Goal: Task Accomplishment & Management: Use online tool/utility

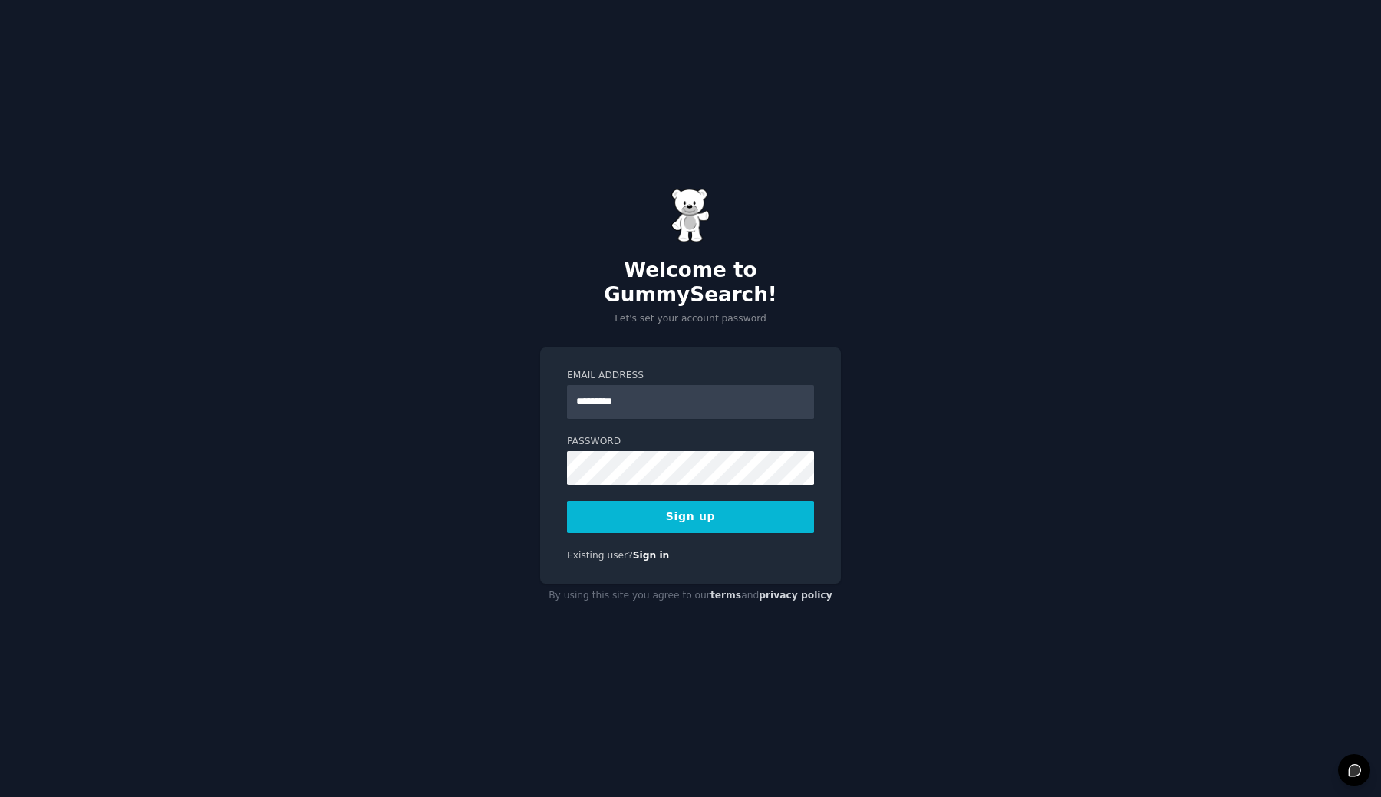
type input "**********"
click at [716, 516] on button "Sign up" at bounding box center [690, 517] width 247 height 32
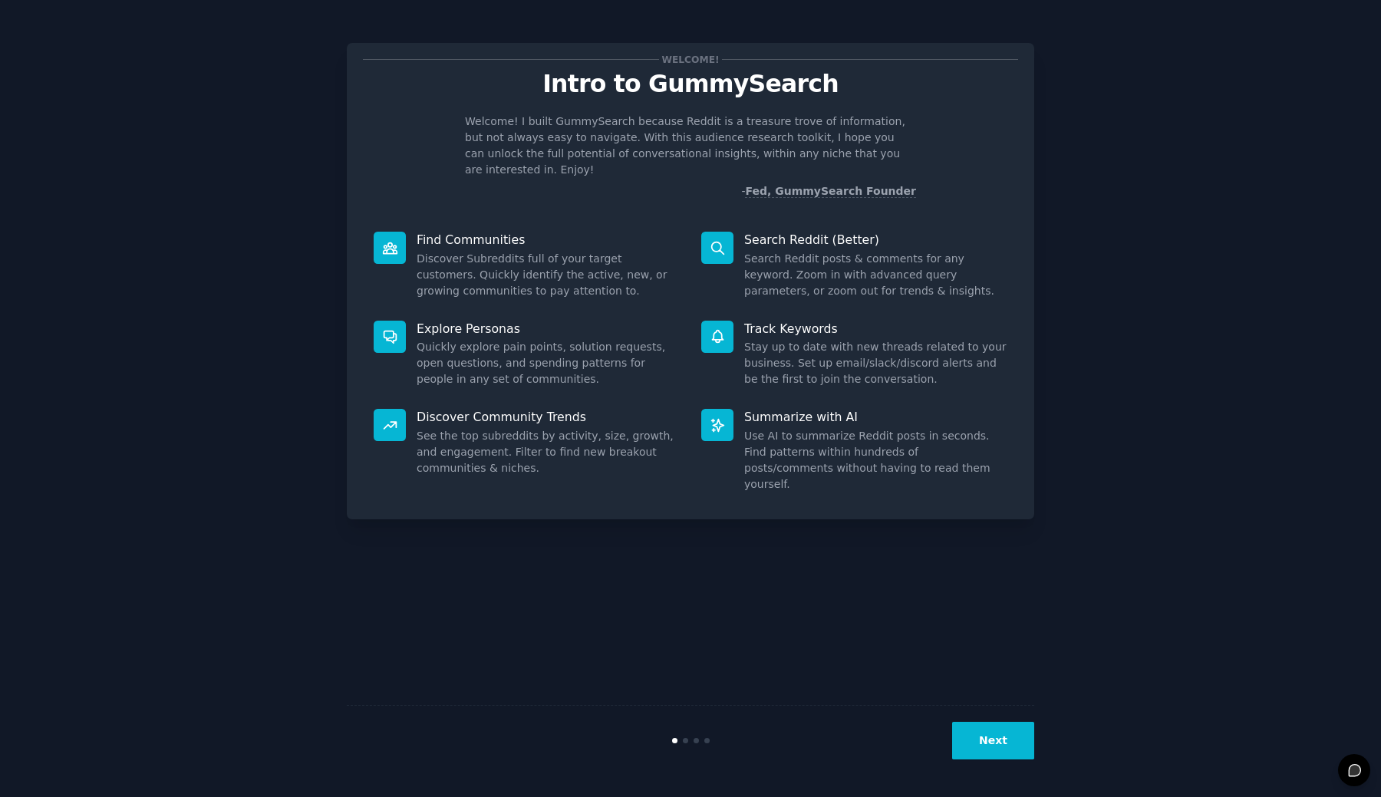
click at [1006, 729] on button "Next" at bounding box center [993, 741] width 82 height 38
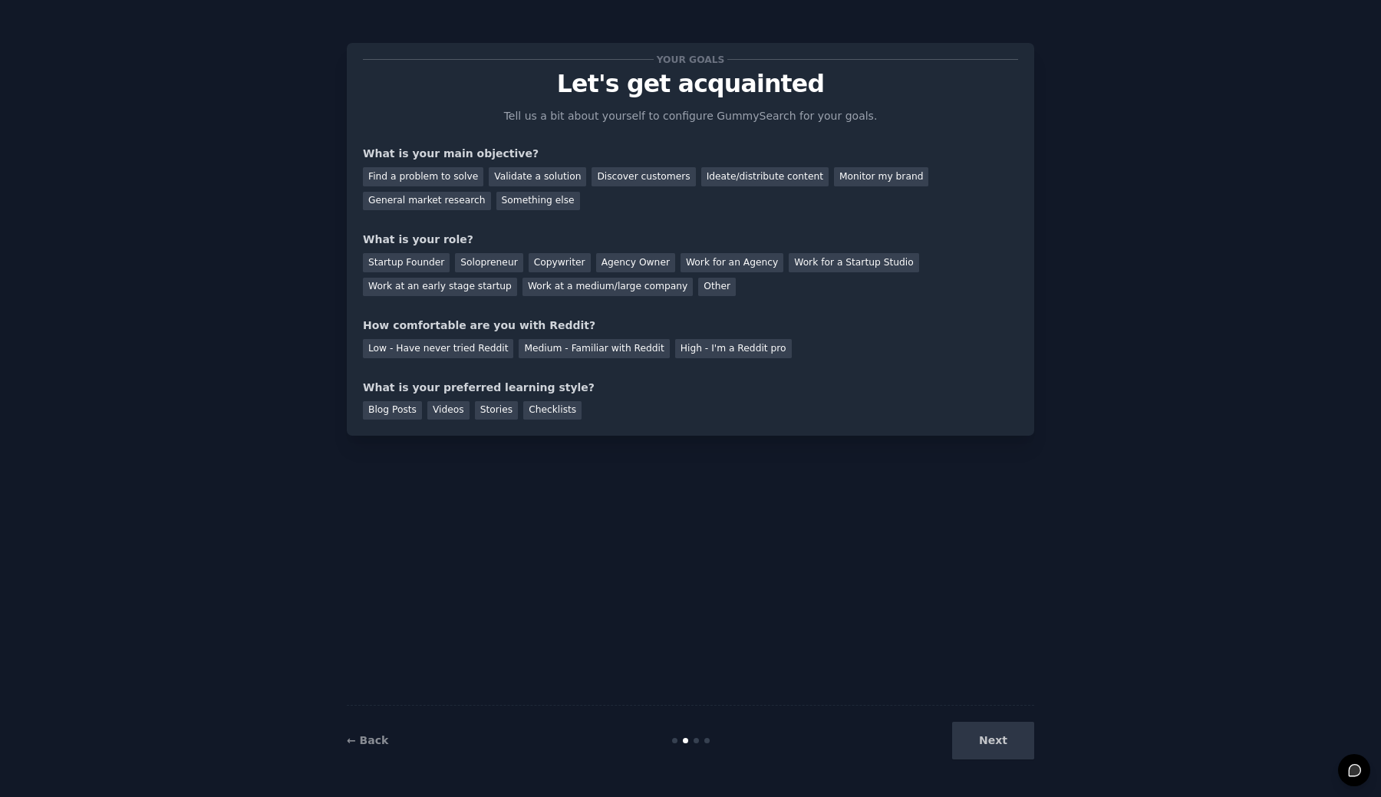
click at [1006, 729] on div "Next" at bounding box center [919, 741] width 229 height 38
click at [522, 173] on div "Validate a solution" at bounding box center [537, 176] width 97 height 19
click at [440, 186] on div "Find a problem to solve Validate a solution Discover customers Ideate/distribut…" at bounding box center [690, 186] width 655 height 48
click at [440, 182] on div "Find a problem to solve" at bounding box center [423, 176] width 120 height 19
click at [446, 265] on div "Startup Founder Solopreneur Copywriter Agency Owner Work for an Agency Work for…" at bounding box center [690, 272] width 655 height 48
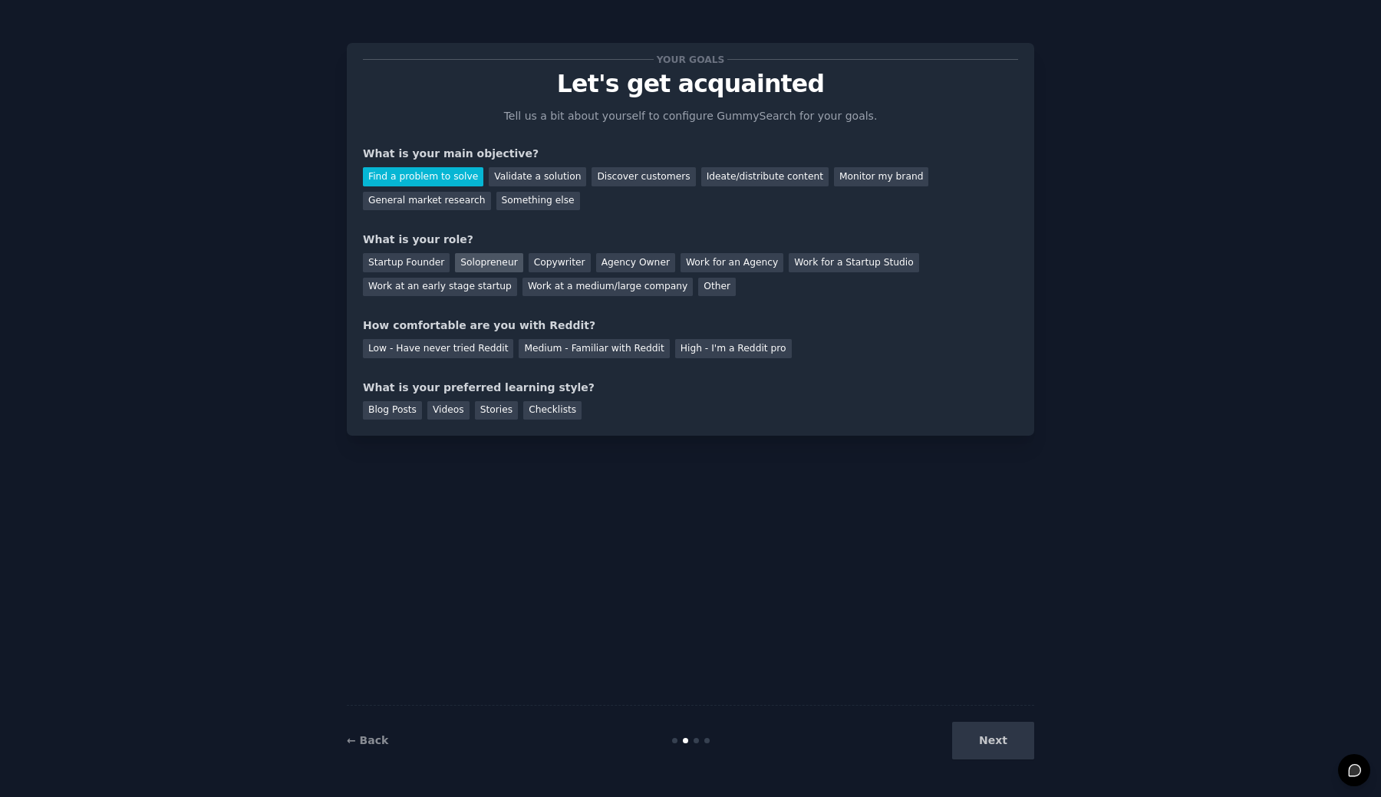
click at [455, 265] on div "Solopreneur" at bounding box center [489, 262] width 68 height 19
click at [411, 265] on div "Startup Founder" at bounding box center [406, 262] width 87 height 19
click at [487, 401] on div "Stories" at bounding box center [496, 410] width 43 height 19
click at [1017, 779] on div "Your goals Let's get acquainted Tell us a bit about yourself to configure Gummy…" at bounding box center [690, 398] width 1381 height 797
click at [1006, 746] on div "Next" at bounding box center [919, 741] width 229 height 38
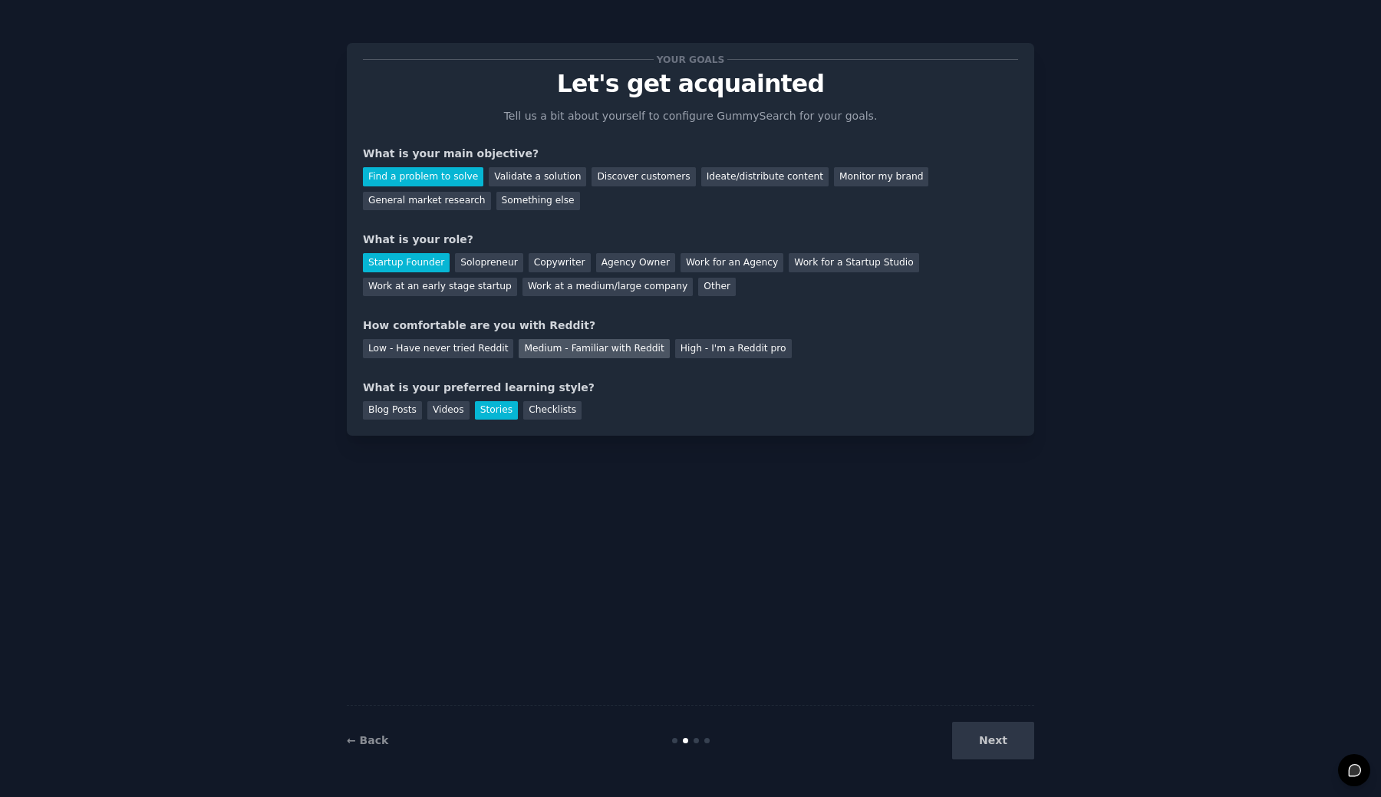
click at [555, 341] on div "Medium - Familiar with Reddit" at bounding box center [594, 348] width 150 height 19
click at [671, 336] on div "Low - Have never tried Reddit Medium - Familiar with Reddit High - I'm a Reddit…" at bounding box center [690, 346] width 655 height 25
click at [675, 341] on div "High - I'm a Reddit pro" at bounding box center [733, 348] width 117 height 19
click at [997, 740] on button "Next" at bounding box center [993, 741] width 82 height 38
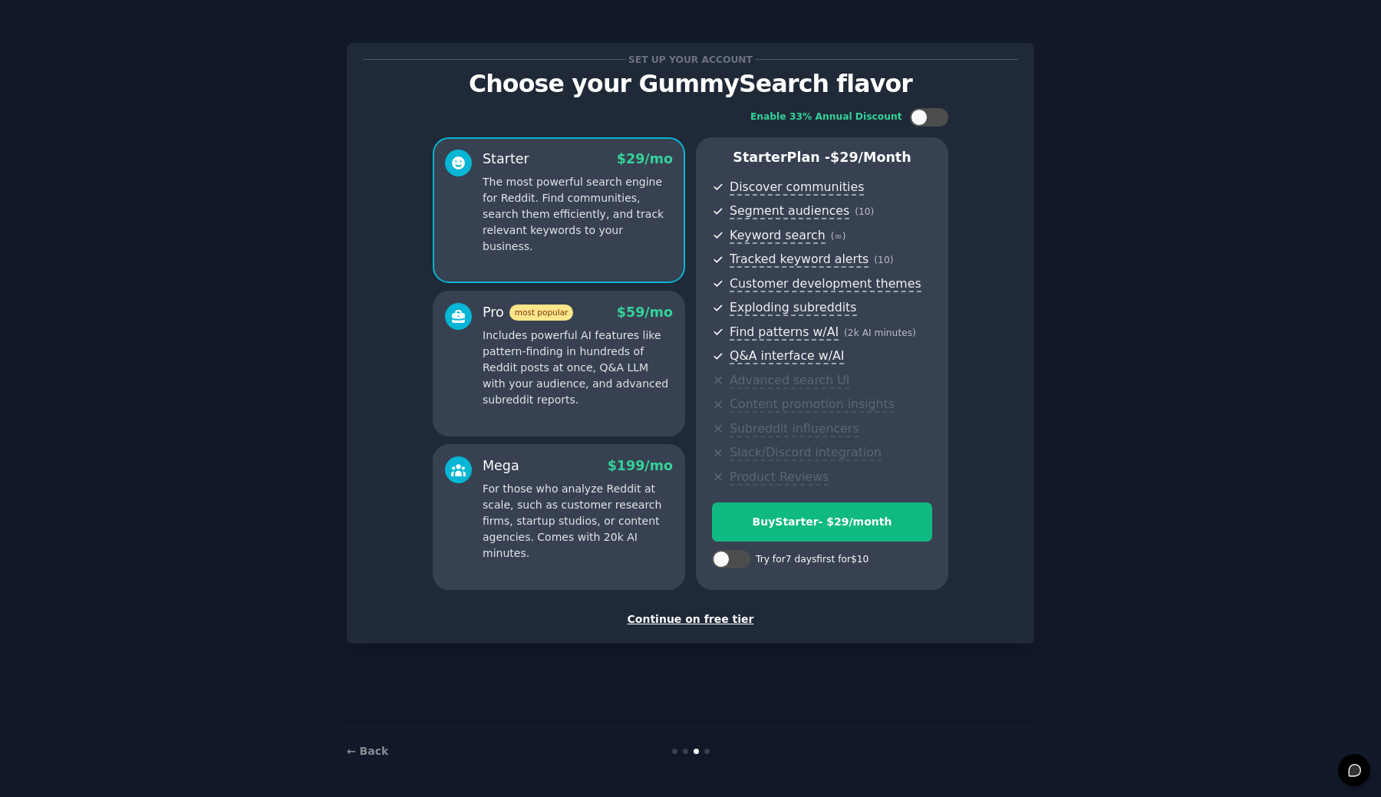
click at [692, 611] on div "Continue on free tier" at bounding box center [690, 619] width 655 height 16
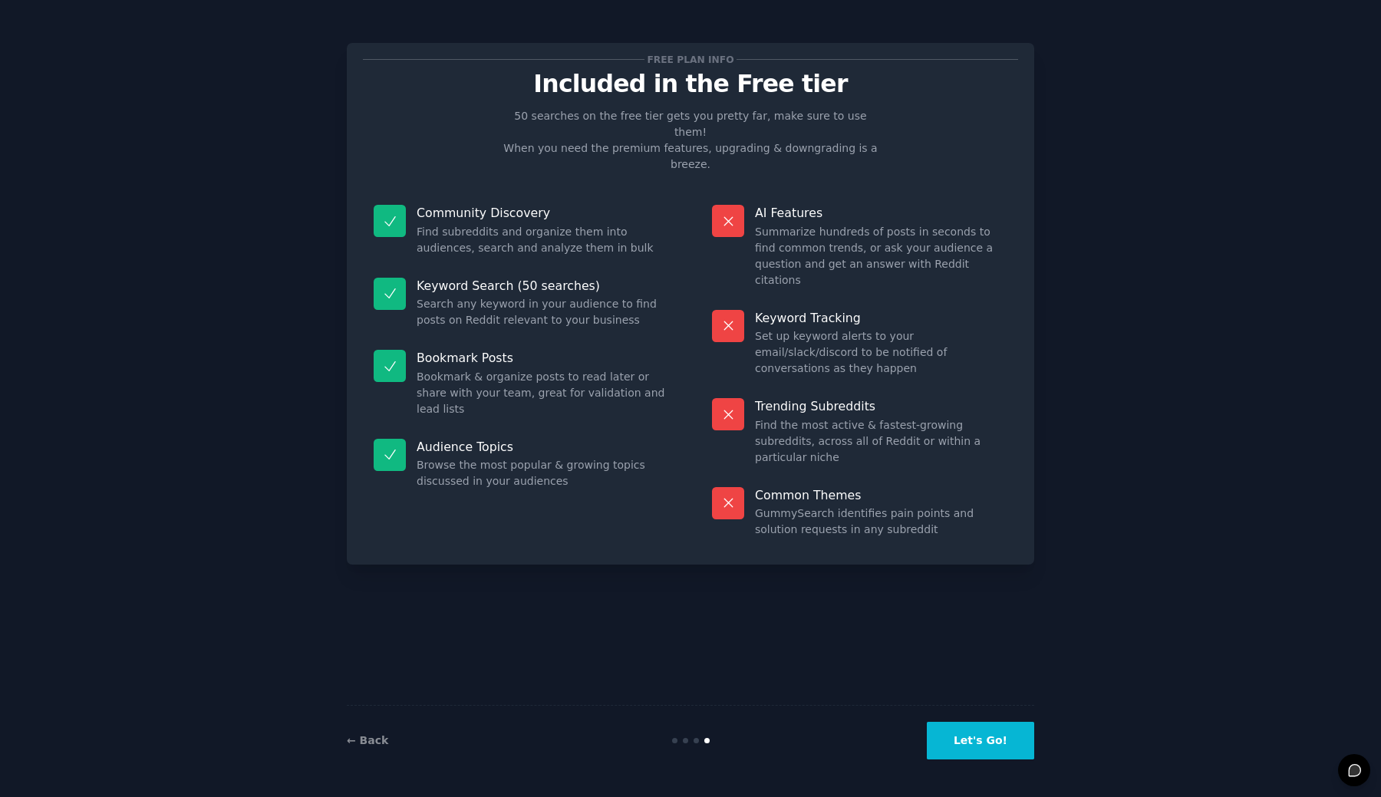
click at [953, 746] on button "Let's Go!" at bounding box center [980, 741] width 107 height 38
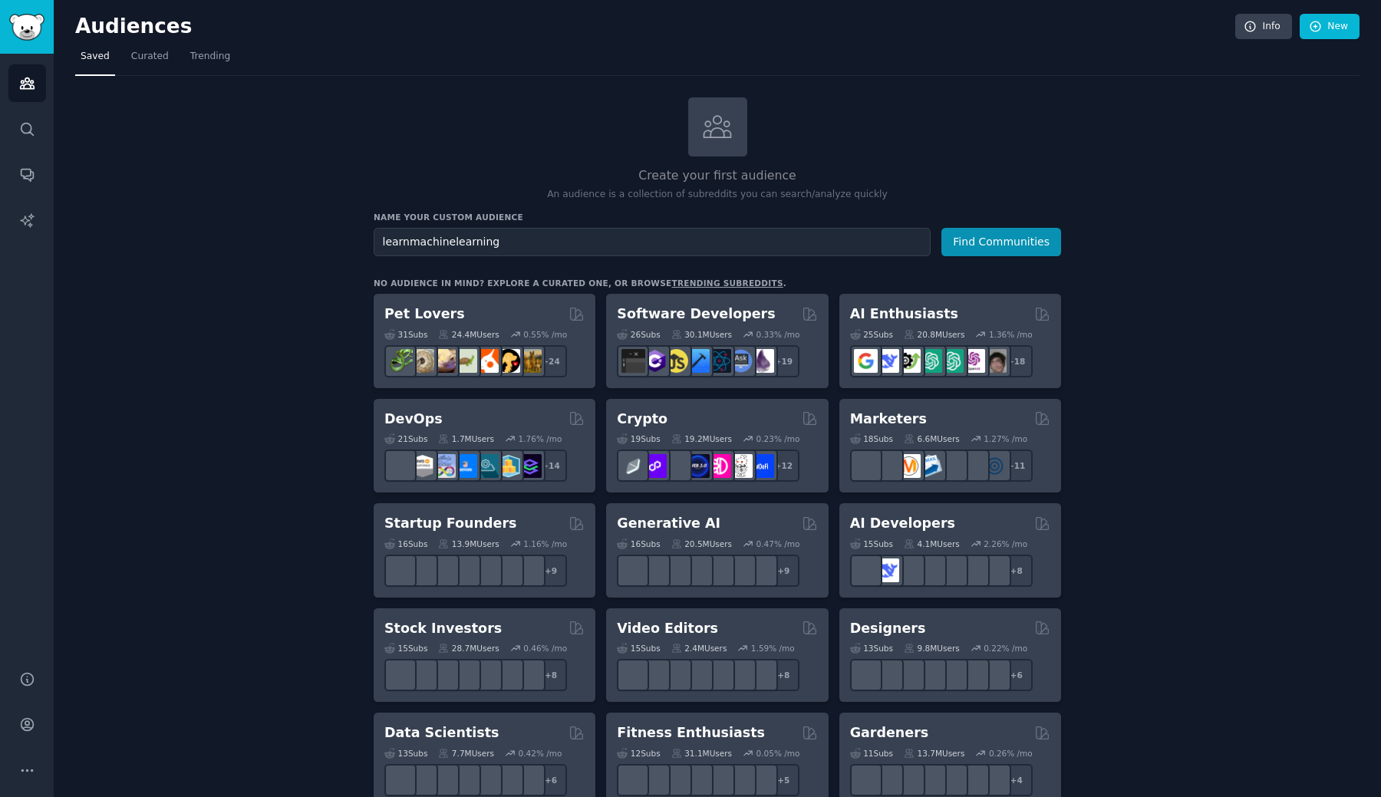
type input "learnmachinelearning"
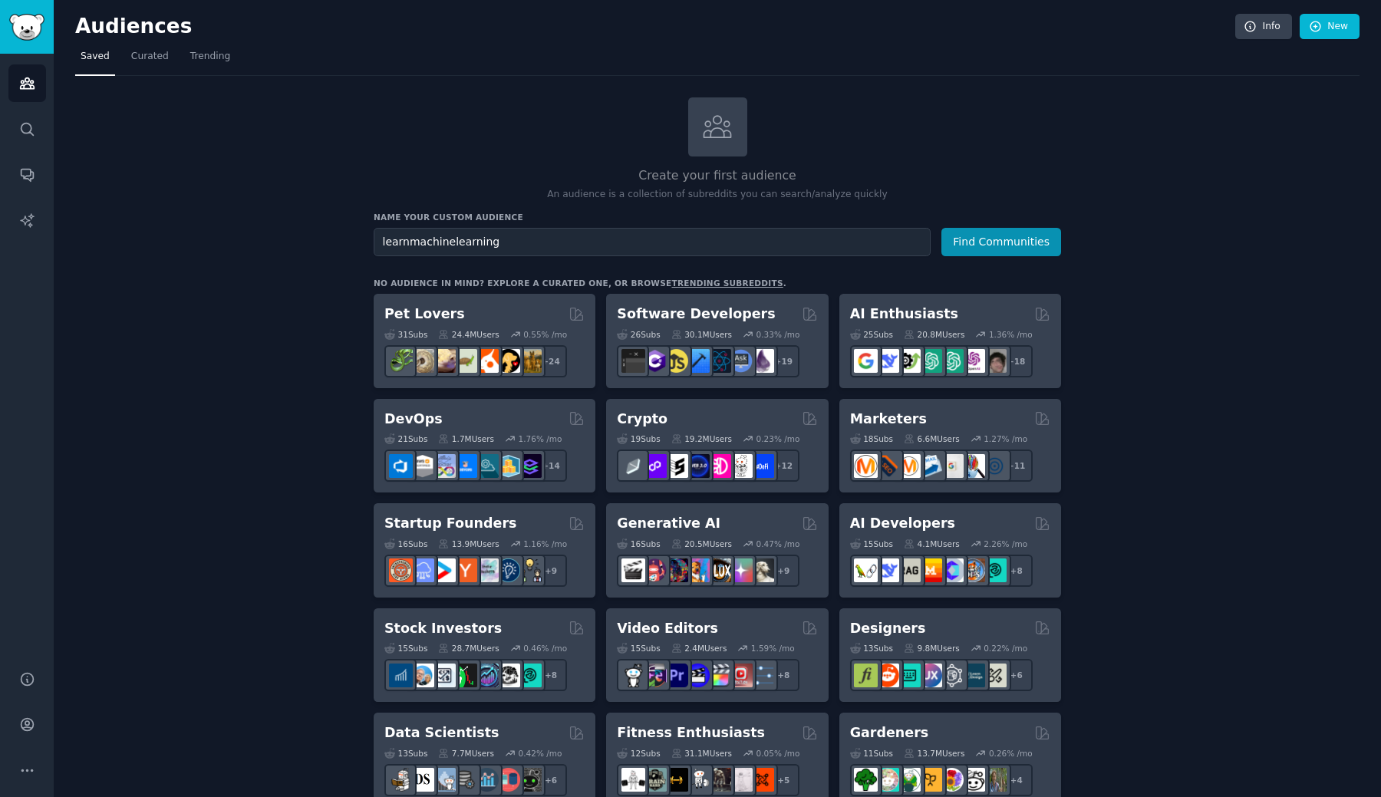
click at [1002, 240] on button "Find Communities" at bounding box center [1001, 242] width 120 height 28
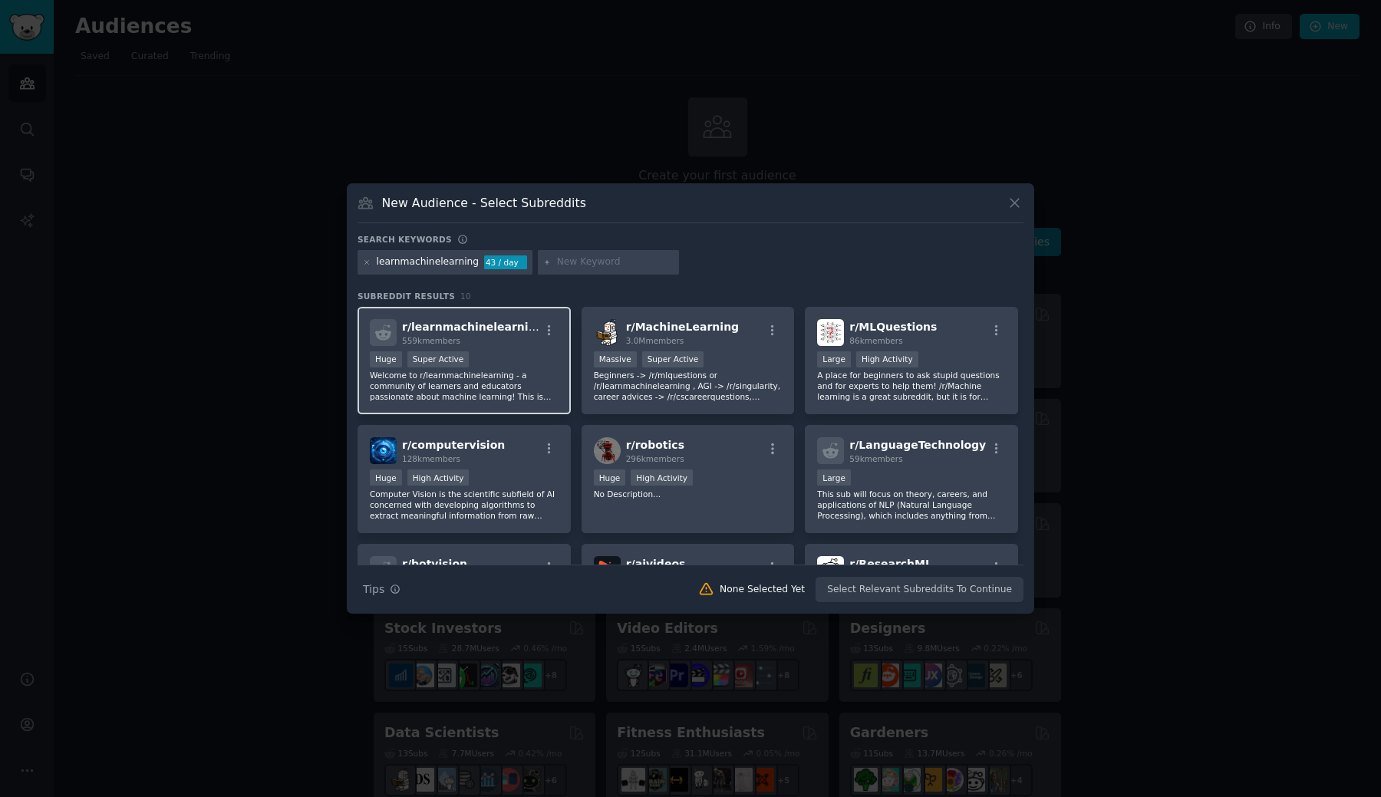
click at [488, 347] on div "r/ learnmachinelearning 559k members Huge Super Active Welcome to r/learnmachin…" at bounding box center [463, 361] width 213 height 108
click at [936, 584] on button "Create Audience" at bounding box center [973, 590] width 101 height 26
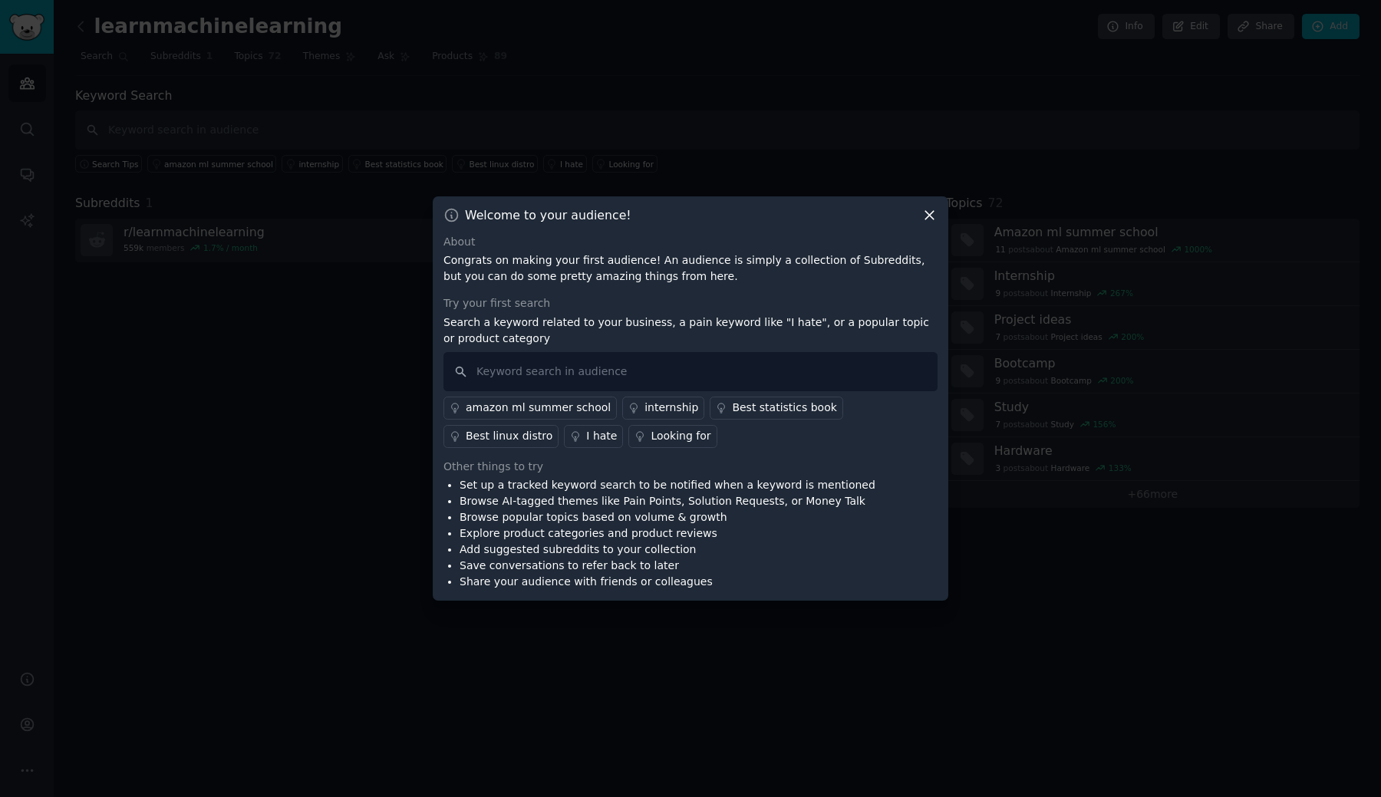
click at [928, 225] on div "Welcome to your audience! About Congrats on making your first audience! An audi…" at bounding box center [690, 398] width 515 height 405
click at [928, 220] on icon at bounding box center [929, 215] width 16 height 16
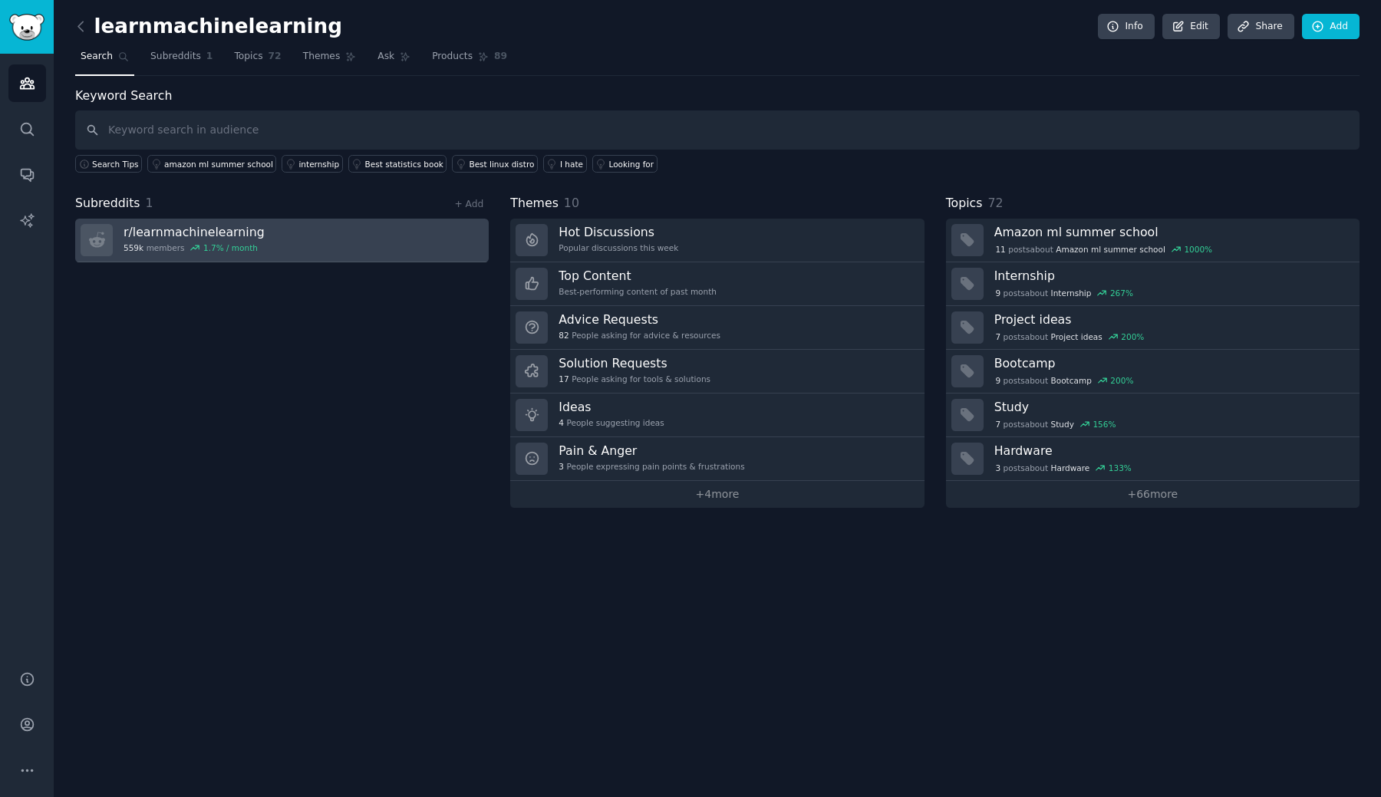
click at [245, 232] on h3 "r/ learnmachinelearning" at bounding box center [194, 232] width 141 height 16
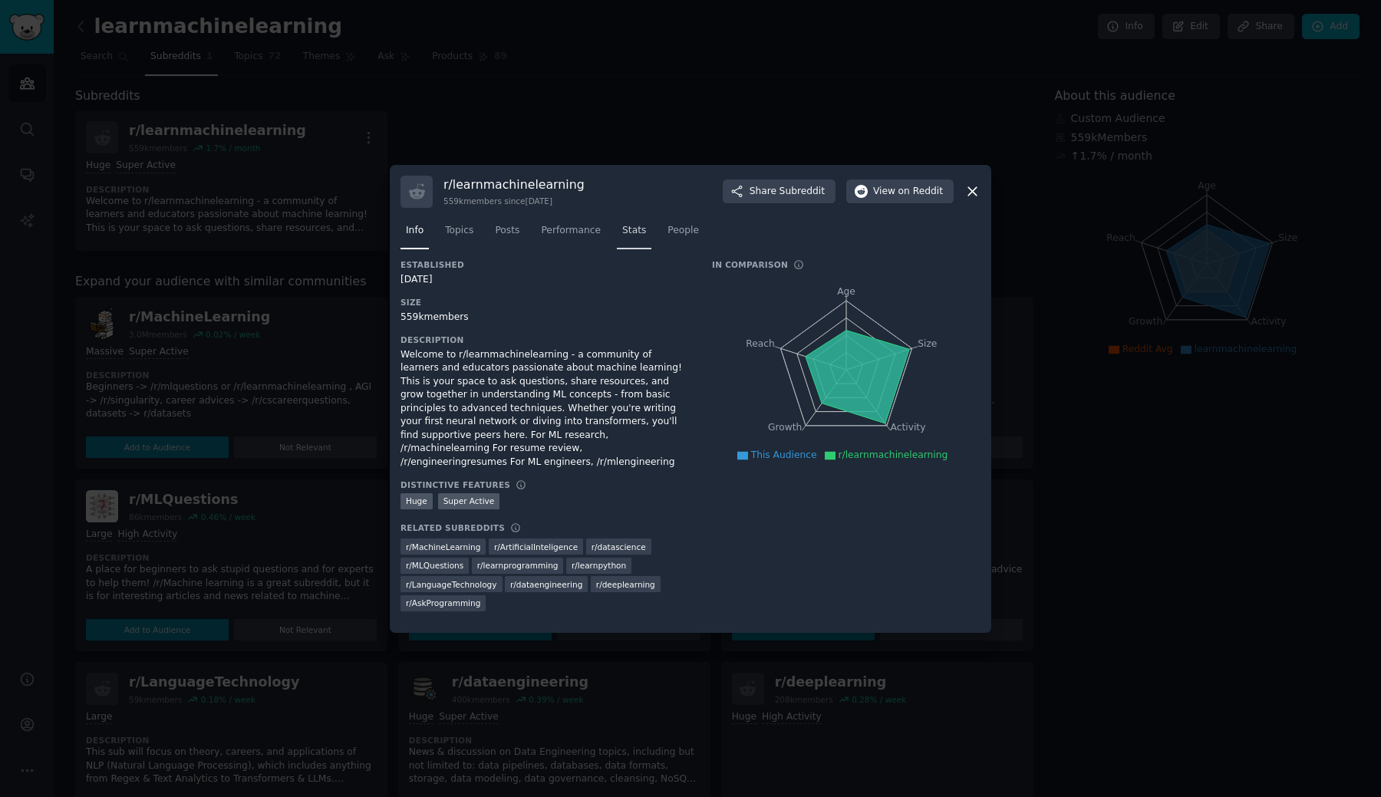
click at [633, 235] on span "Stats" at bounding box center [634, 231] width 24 height 14
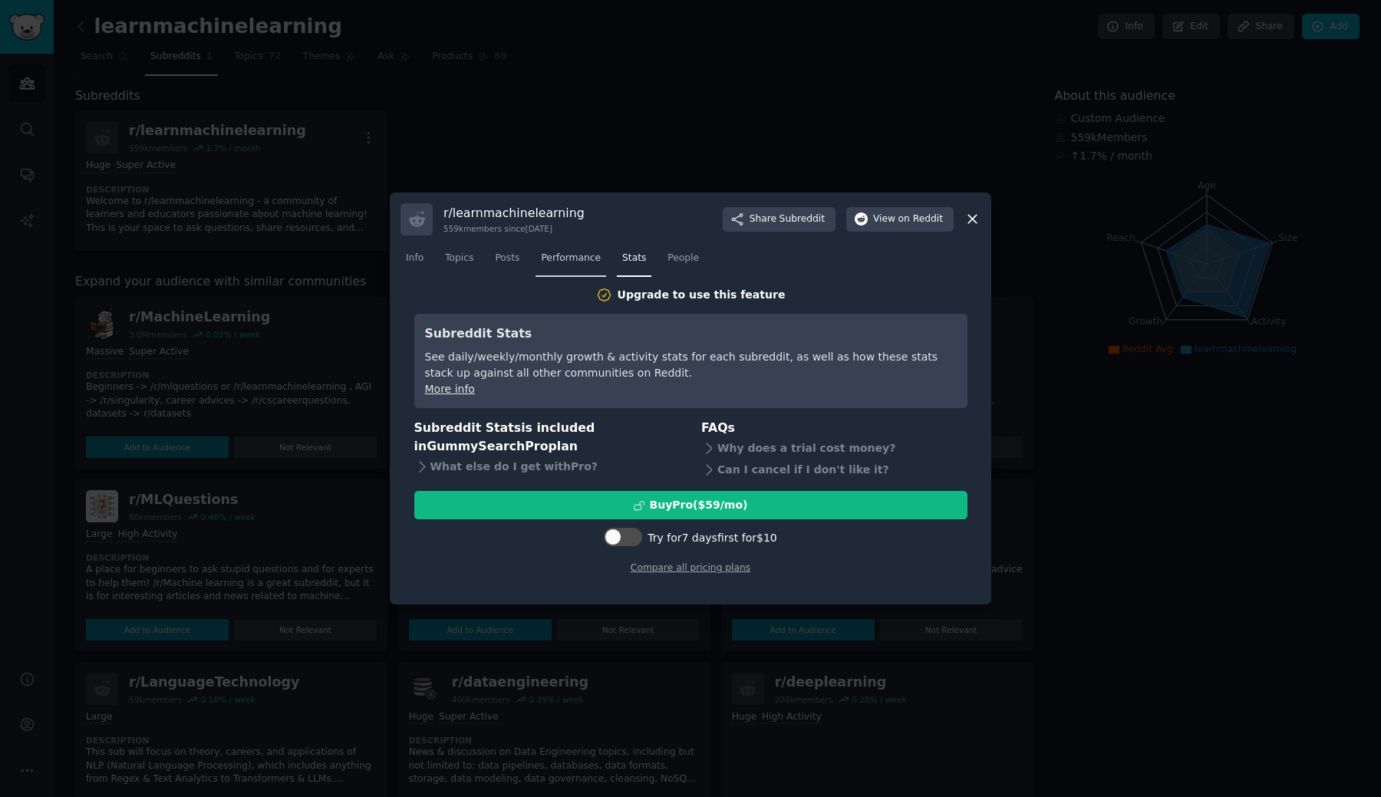
click at [595, 261] on span "Performance" at bounding box center [571, 259] width 60 height 14
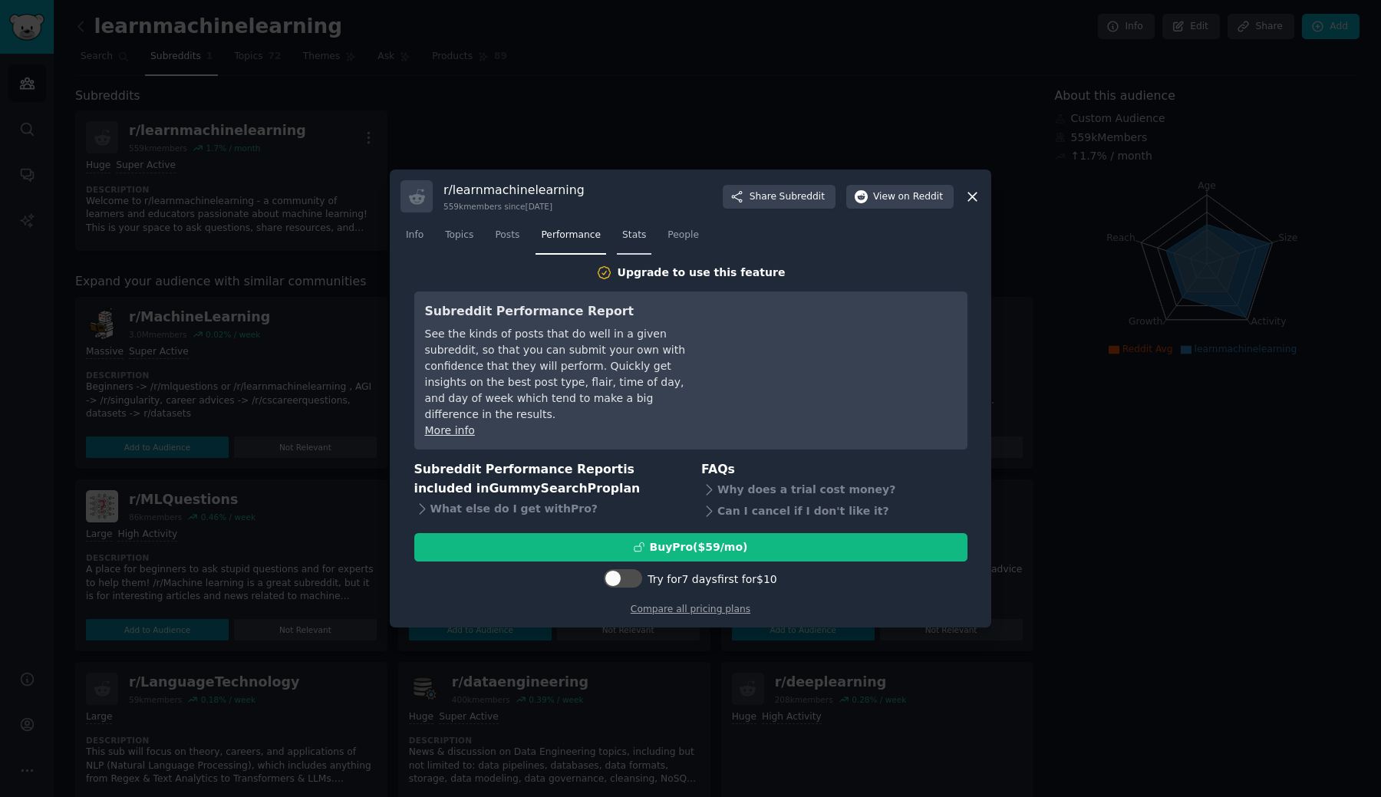
click at [624, 255] on link "Stats" at bounding box center [634, 238] width 35 height 31
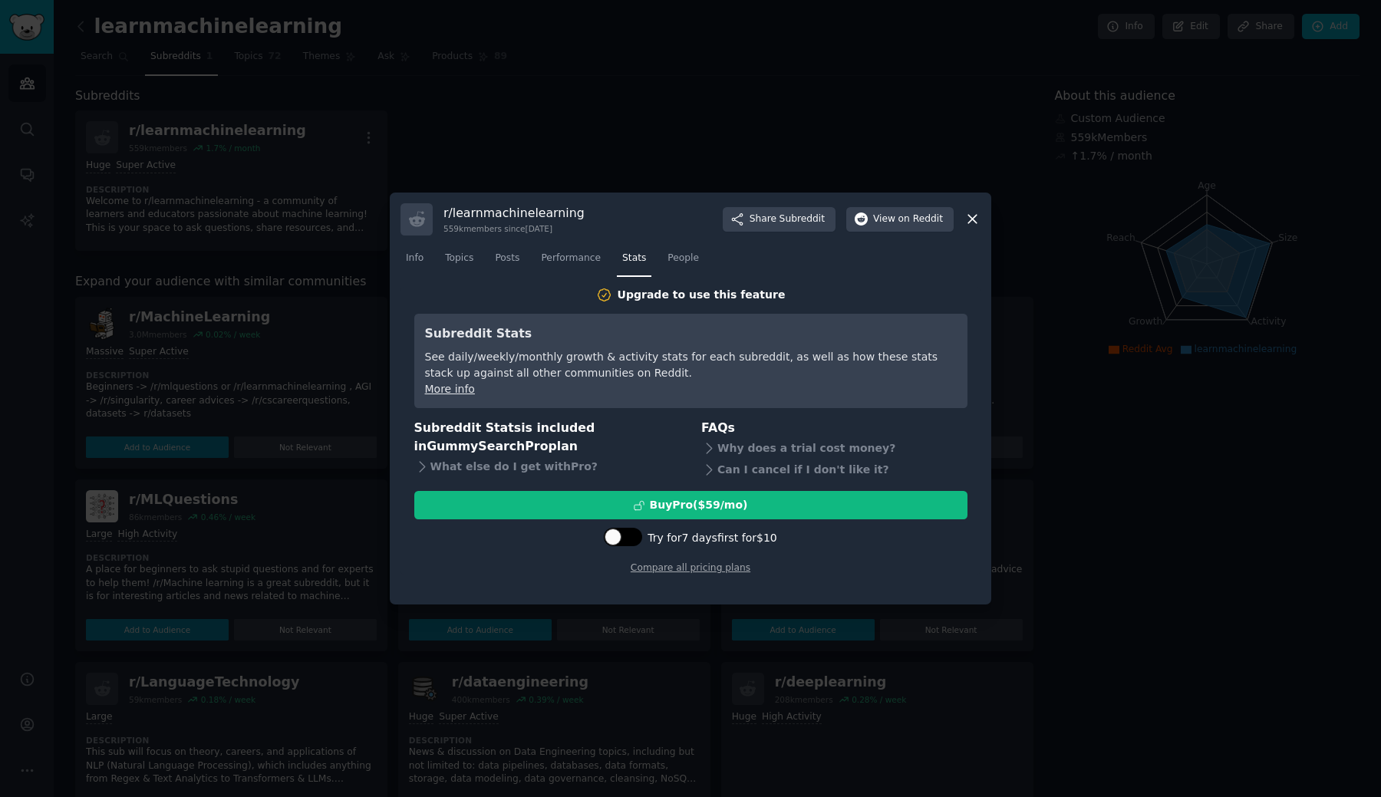
click at [606, 528] on div at bounding box center [623, 537] width 38 height 18
click at [637, 532] on div at bounding box center [631, 537] width 17 height 17
click at [624, 528] on div at bounding box center [623, 537] width 38 height 18
checkbox input "true"
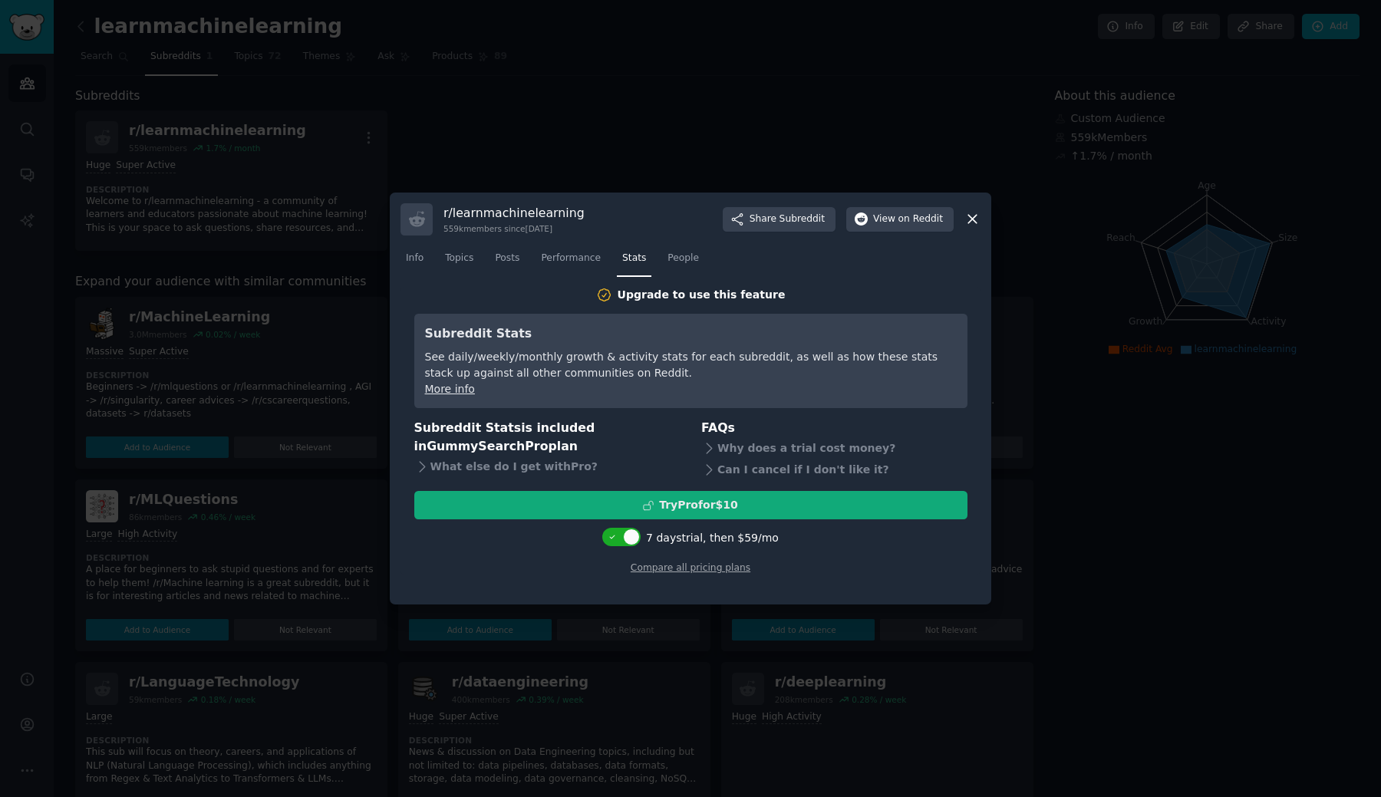
click at [645, 512] on button "Try Pro for $10" at bounding box center [690, 505] width 553 height 28
